Goal: Find specific page/section: Find specific page/section

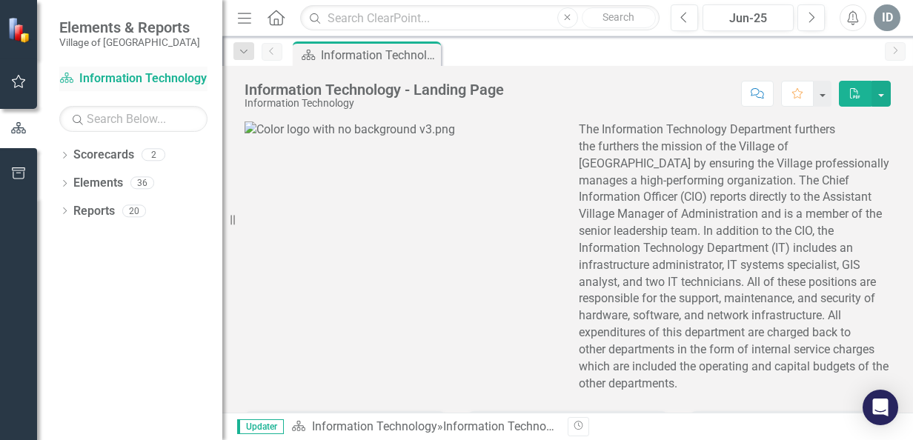
click at [106, 79] on link "Scorecard Information Technology" at bounding box center [133, 78] width 148 height 17
drag, startPoint x: 157, startPoint y: 245, endPoint x: 151, endPoint y: 255, distance: 11.3
click at [151, 255] on div "Dropdown Scorecards 2 Information Technology Information Technology FY26 Dropdo…" at bounding box center [129, 291] width 185 height 297
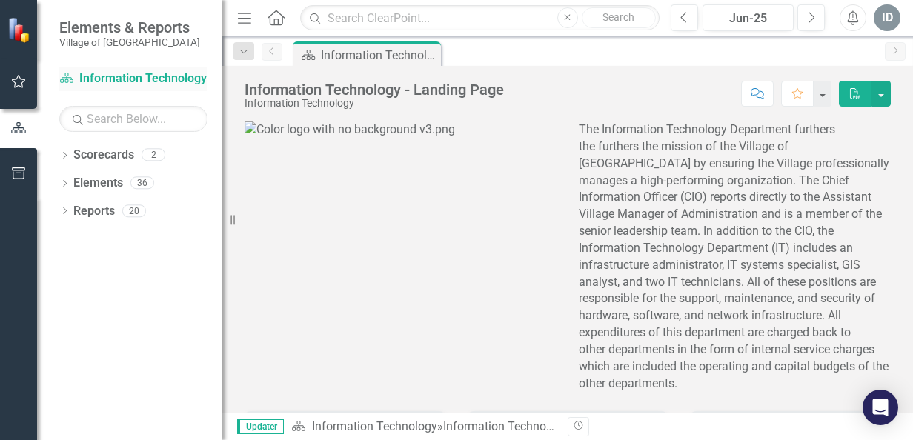
click at [135, 79] on link "Scorecard Information Technology" at bounding box center [133, 78] width 148 height 17
click at [65, 183] on icon "Dropdown" at bounding box center [64, 185] width 10 height 8
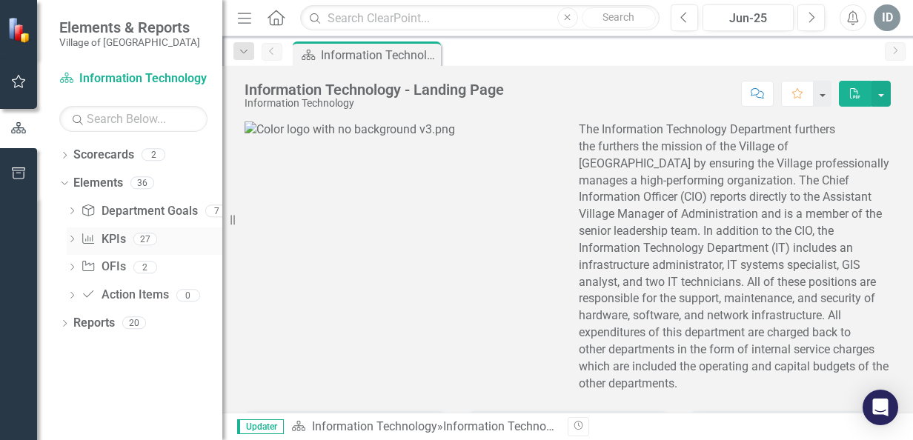
click at [111, 242] on link "KPI KPIs" at bounding box center [103, 239] width 44 height 17
click at [73, 237] on icon at bounding box center [72, 239] width 4 height 7
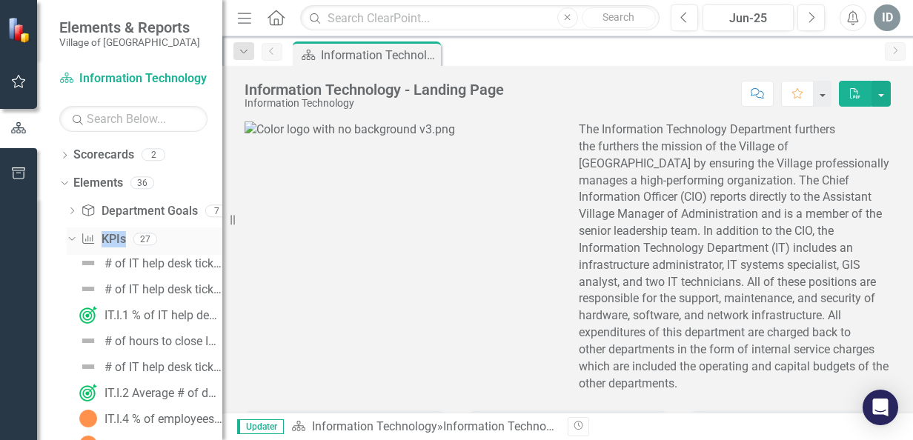
click at [73, 237] on icon "Dropdown" at bounding box center [70, 239] width 8 height 10
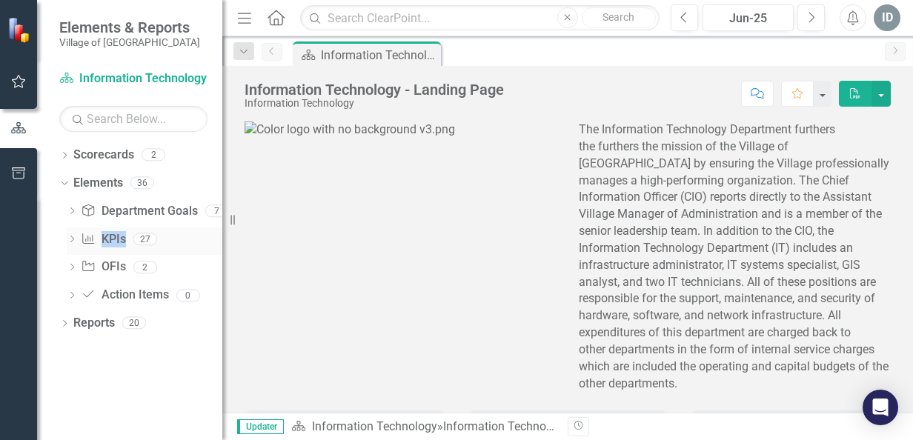
drag, startPoint x: 73, startPoint y: 237, endPoint x: 113, endPoint y: 237, distance: 40.0
click at [113, 237] on link "KPI KPIs" at bounding box center [103, 239] width 44 height 17
click at [144, 237] on div "27" at bounding box center [145, 239] width 24 height 13
click at [70, 238] on icon "Dropdown" at bounding box center [72, 240] width 10 height 8
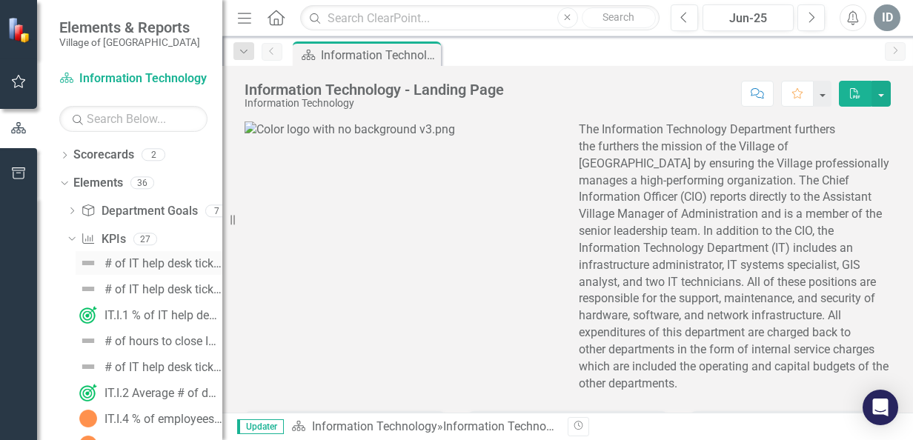
click at [176, 259] on div "# of IT help desk tickets closed [DATE]" at bounding box center [164, 263] width 118 height 13
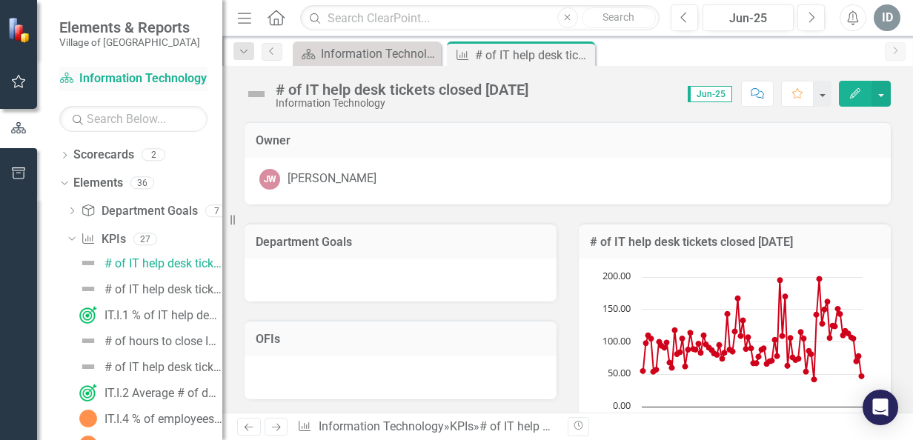
click at [132, 73] on link "Scorecard Information Technology" at bounding box center [133, 78] width 148 height 17
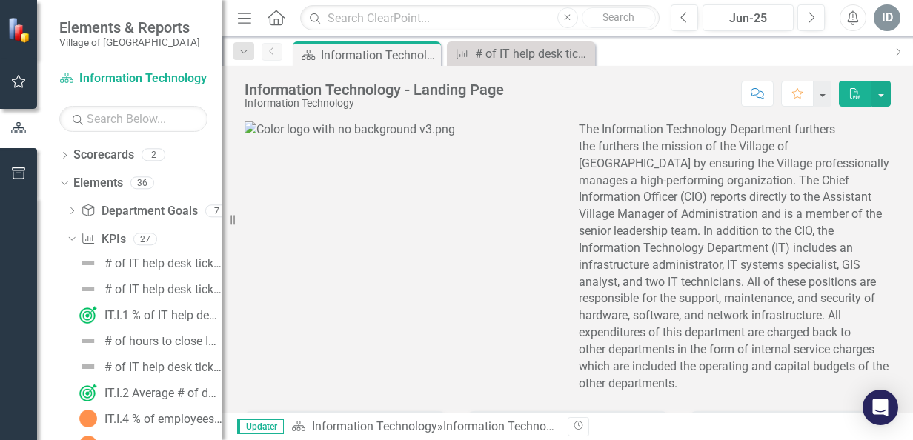
click at [133, 29] on span "Elements & Reports" at bounding box center [129, 28] width 141 height 18
click at [245, 49] on icon "Dropdown" at bounding box center [243, 52] width 13 height 10
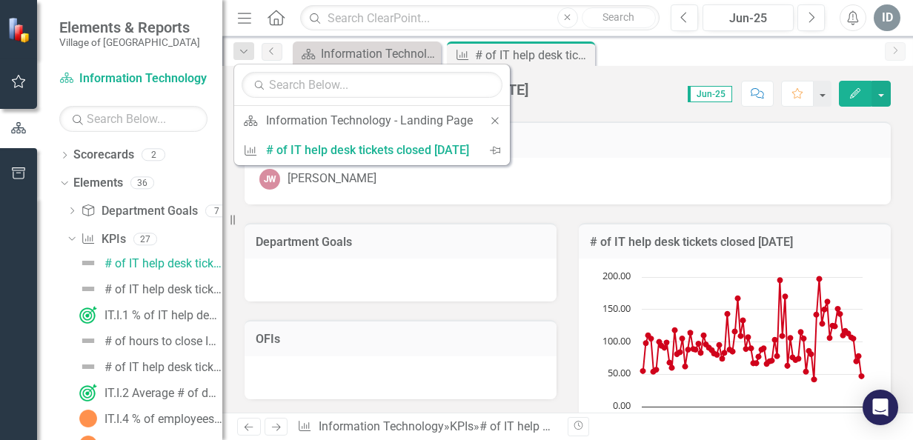
click at [635, 55] on div "Scorecard Information Technology - Landing Page Close KPI # of IT help desk tic…" at bounding box center [584, 54] width 588 height 24
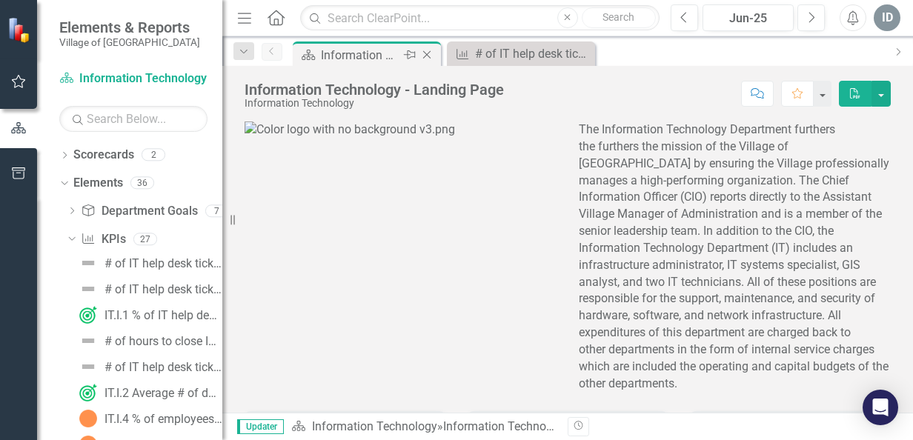
click at [349, 57] on div "Information Technology - Landing Page" at bounding box center [360, 55] width 79 height 19
click at [242, 53] on icon "Dropdown" at bounding box center [243, 52] width 13 height 10
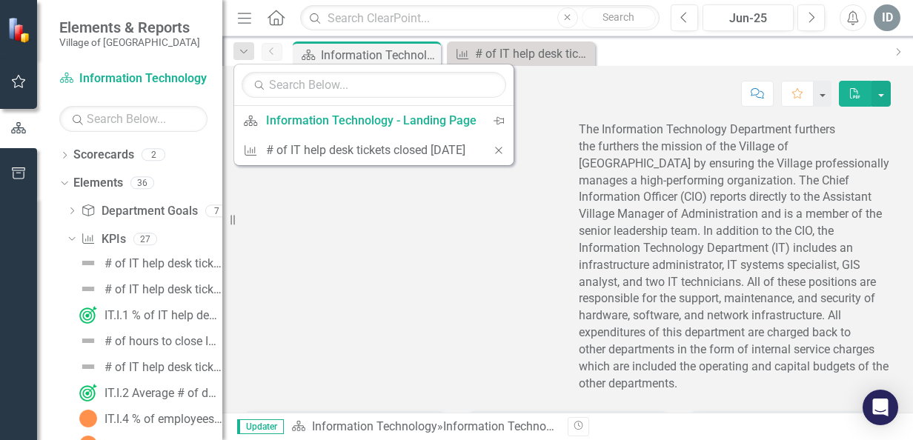
click at [300, 290] on div "The Information Technology Department furthers the furthers the mission of the …" at bounding box center [568, 330] width 669 height 454
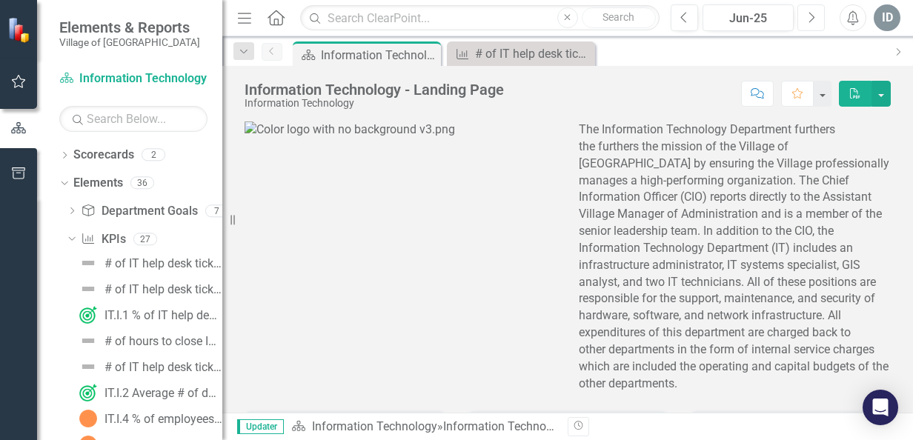
click at [814, 13] on icon "Next" at bounding box center [811, 17] width 8 height 13
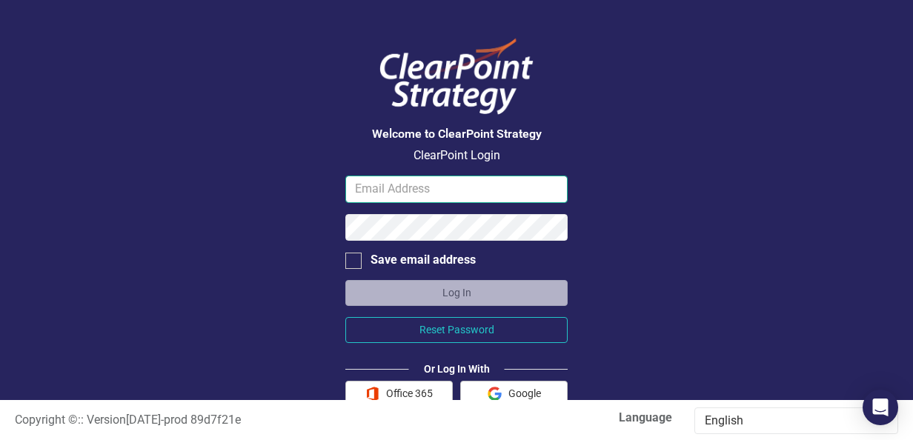
type input "[EMAIL_ADDRESS][DOMAIN_NAME]"
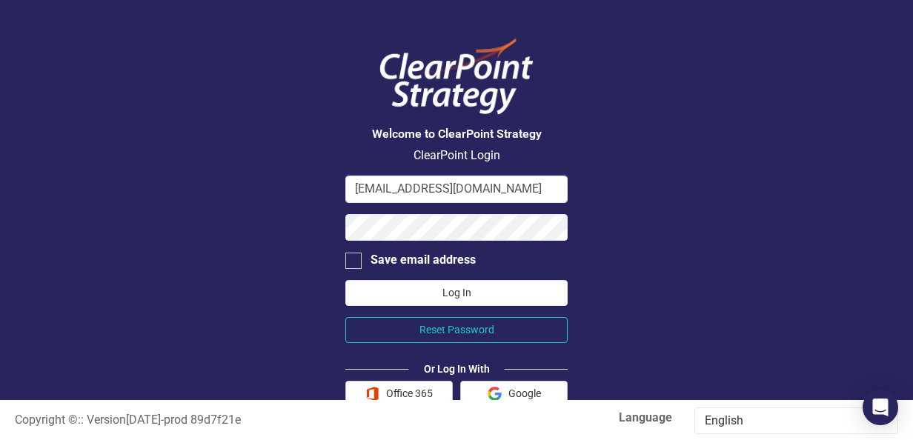
click at [436, 292] on button "Log In" at bounding box center [456, 293] width 222 height 26
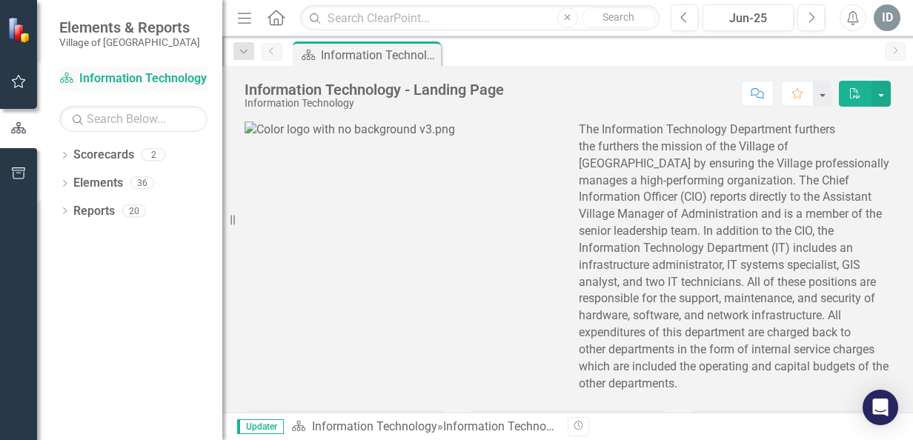
click at [125, 77] on link "Scorecard Information Technology" at bounding box center [133, 78] width 148 height 17
click at [102, 121] on input "text" at bounding box center [133, 119] width 148 height 26
click at [65, 182] on icon "Dropdown" at bounding box center [64, 185] width 10 height 8
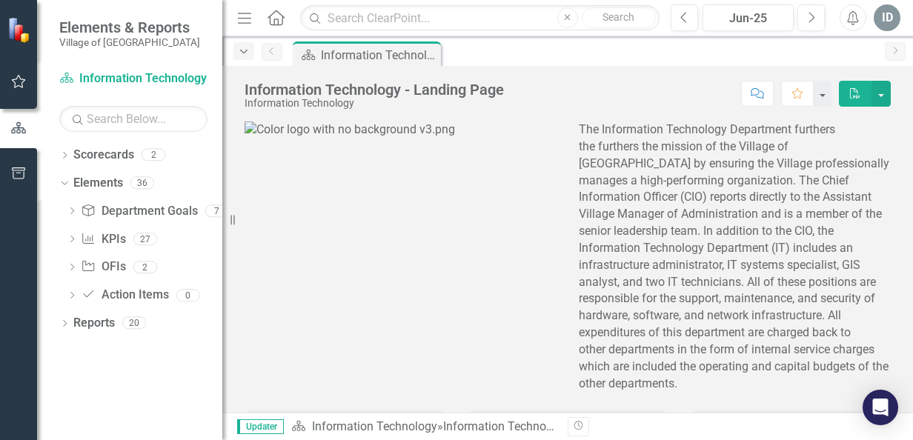
click at [241, 44] on div "Dropdown" at bounding box center [244, 51] width 21 height 18
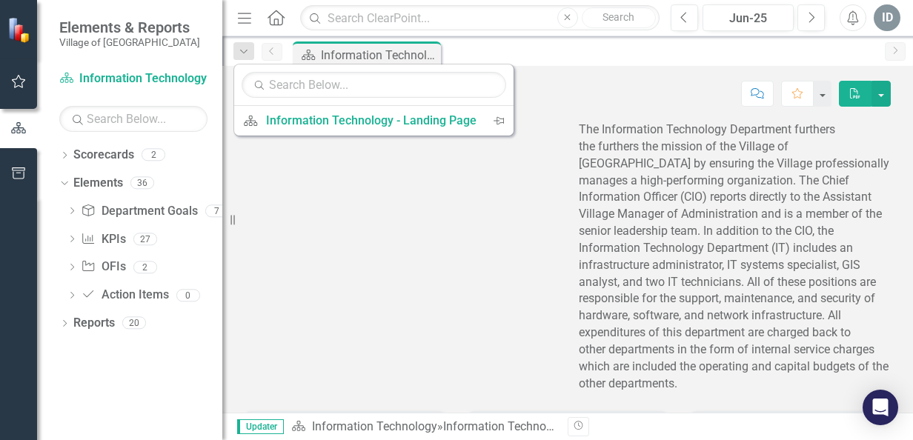
click at [251, 139] on img at bounding box center [350, 130] width 211 height 17
